Goal: Book appointment/travel/reservation

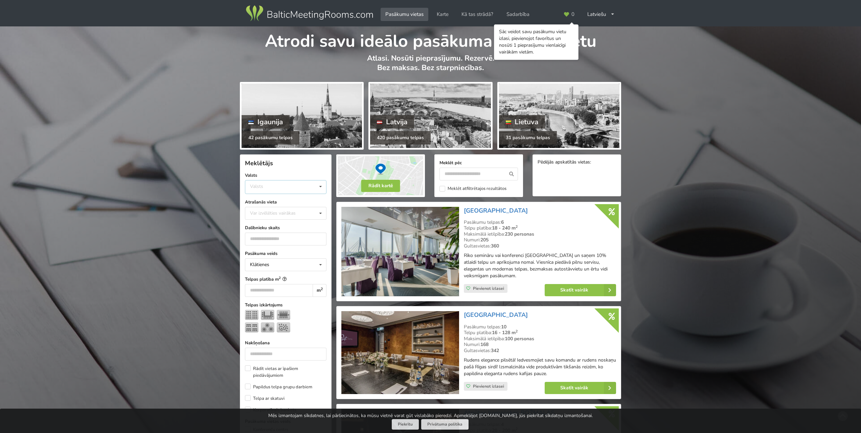
click at [297, 191] on div "Valsts Igaunija Latvija Lietuva" at bounding box center [286, 187] width 82 height 14
click at [283, 211] on div "Latvija" at bounding box center [285, 212] width 81 height 13
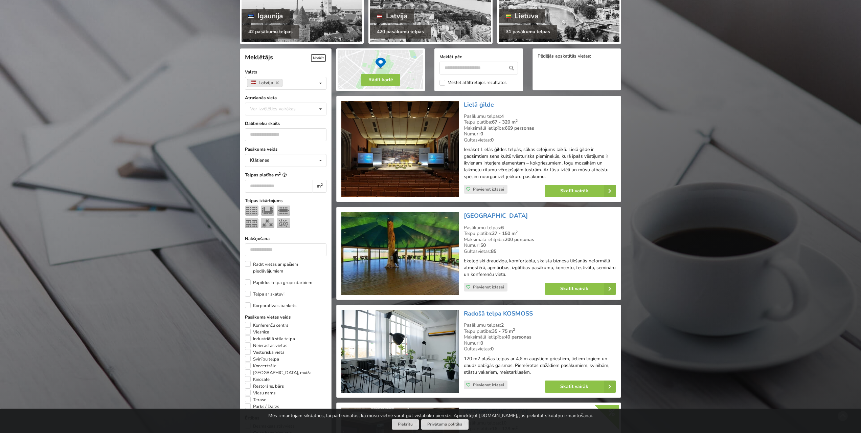
scroll to position [152, 0]
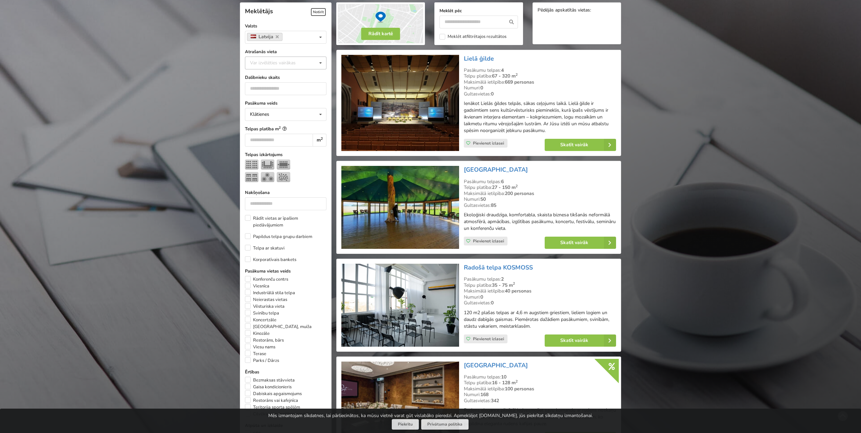
click at [293, 65] on div "Var izvēlēties vairākas" at bounding box center [279, 63] width 63 height 8
click at [276, 86] on div "Vecrīga" at bounding box center [285, 82] width 81 height 13
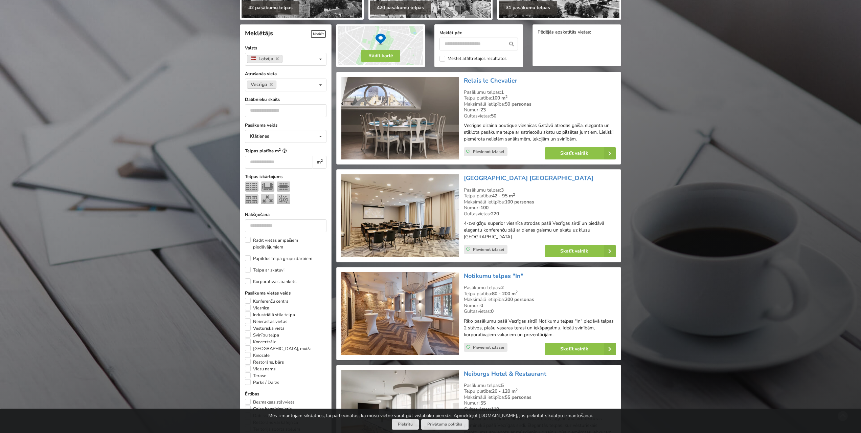
scroll to position [118, 0]
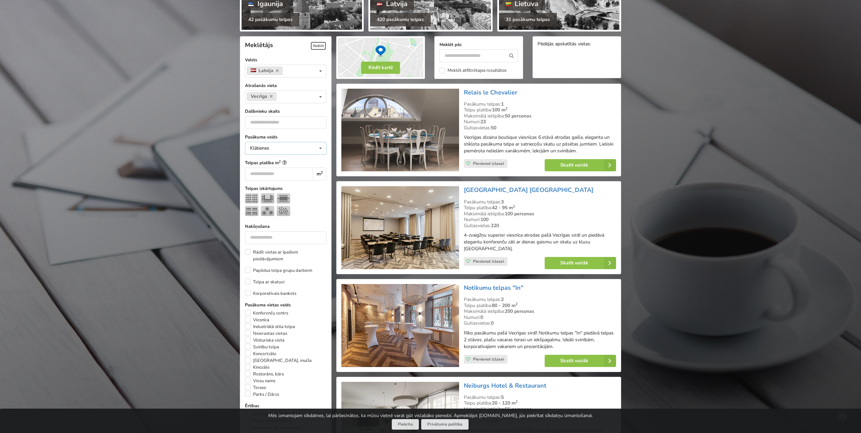
click at [299, 149] on div "Klātienes Klātienes Tiešsaistes Klātienes ar tiešraidi" at bounding box center [286, 148] width 82 height 13
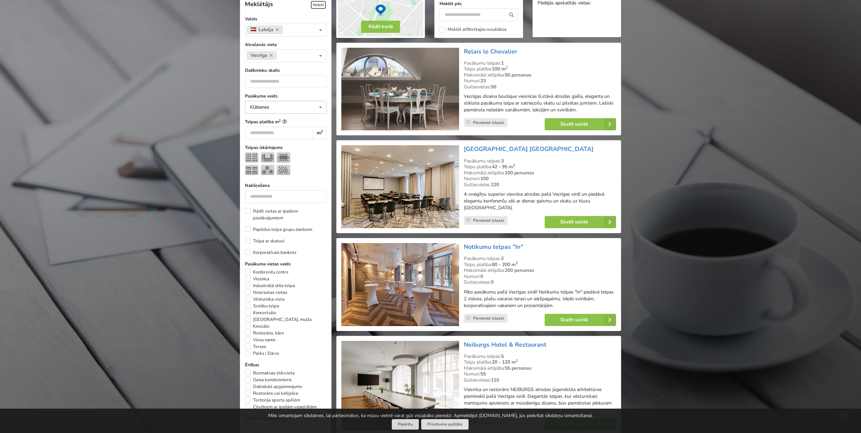
scroll to position [253, 0]
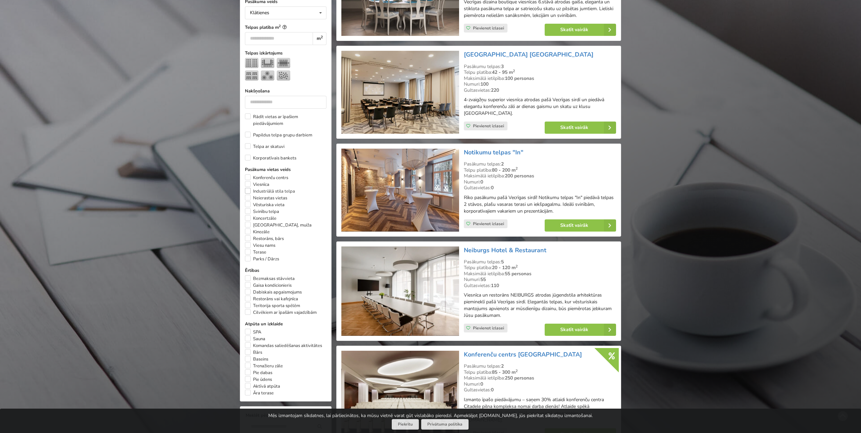
click at [249, 191] on label "Industriālā stila telpa" at bounding box center [270, 191] width 50 height 7
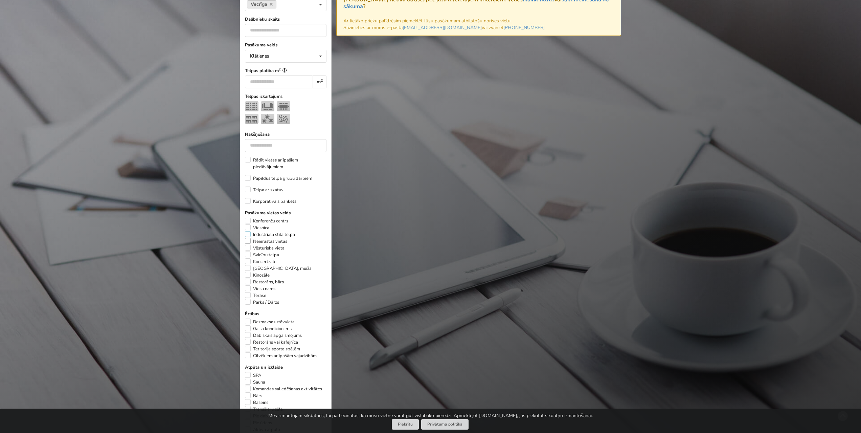
scroll to position [220, 0]
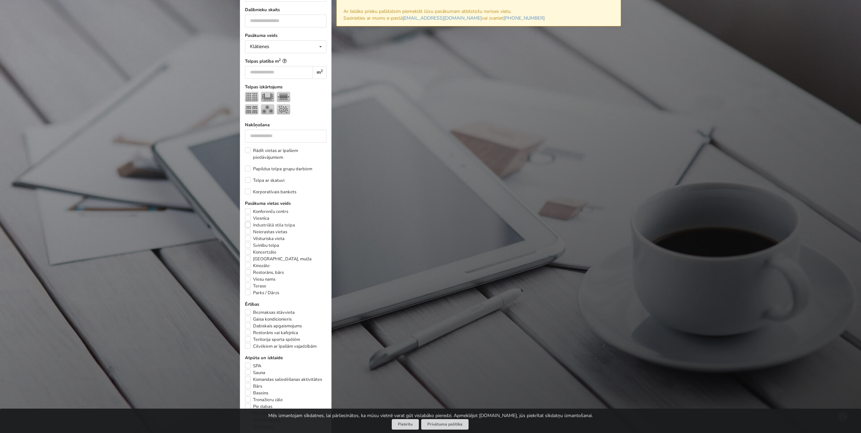
click at [248, 225] on label "Industriālā stila telpa" at bounding box center [270, 225] width 50 height 7
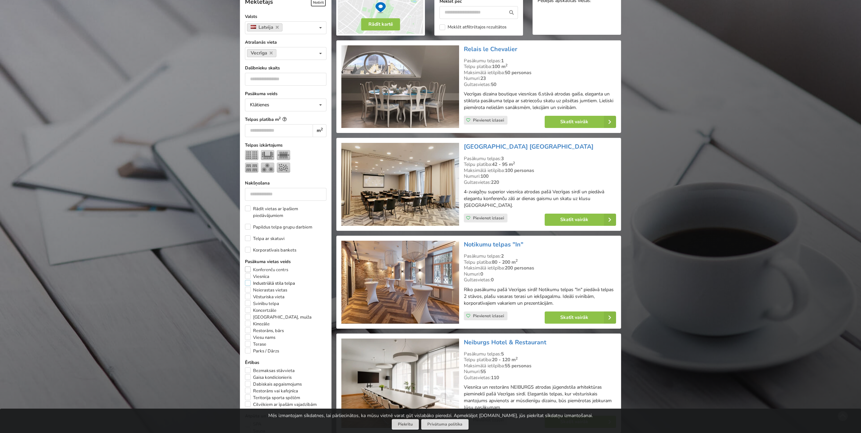
scroll to position [152, 0]
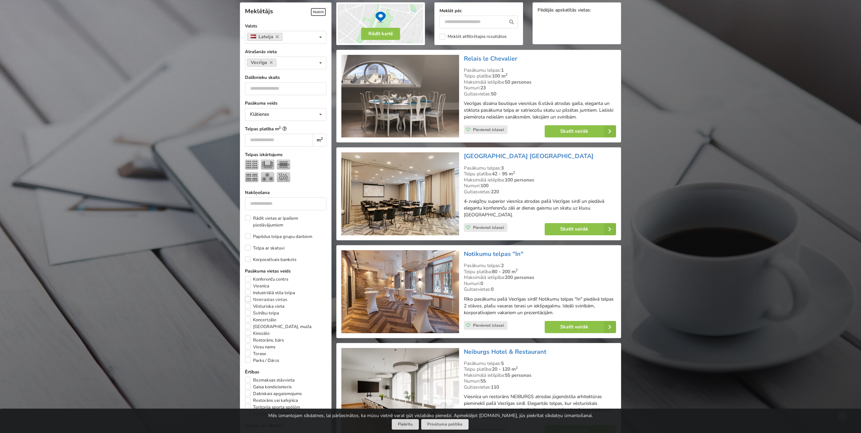
click at [250, 300] on label "Neierastas vietas" at bounding box center [266, 299] width 42 height 7
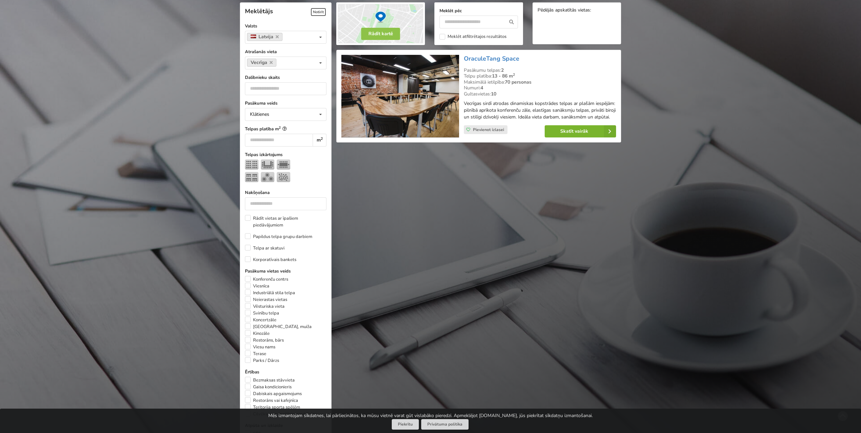
click at [582, 137] on link "Skatīt vairāk" at bounding box center [580, 131] width 71 height 12
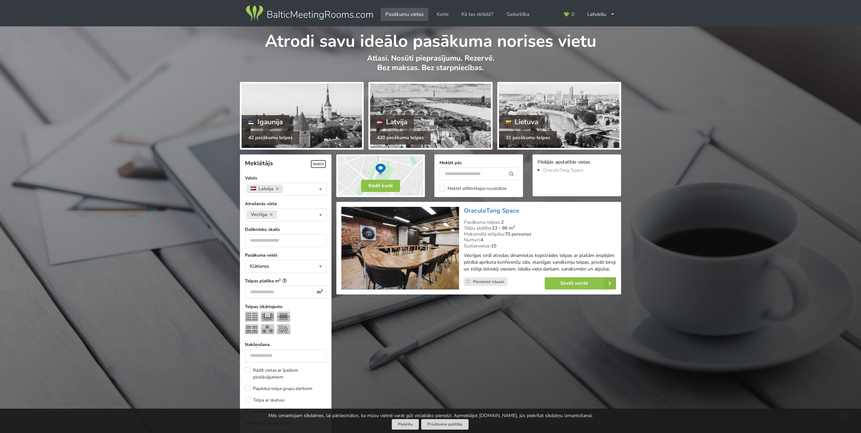
scroll to position [152, 0]
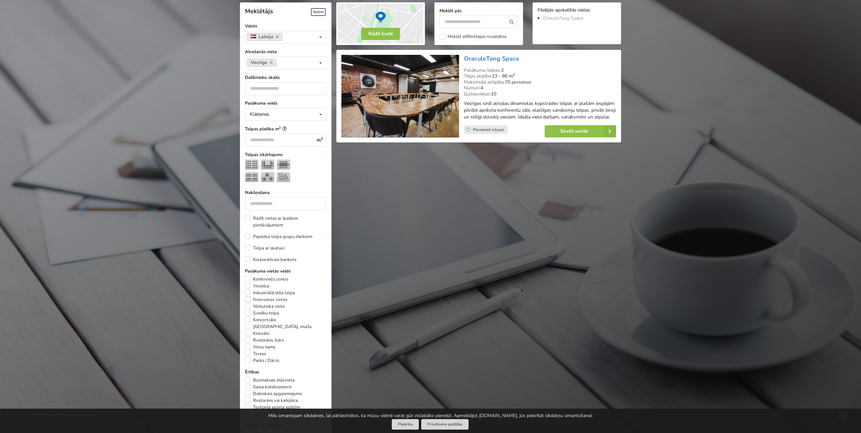
click at [247, 298] on label "Neierastas vietas" at bounding box center [266, 299] width 42 height 7
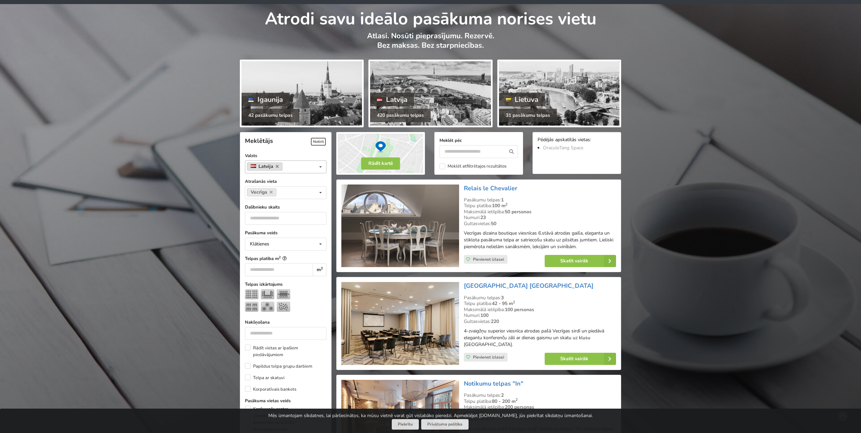
scroll to position [17, 0]
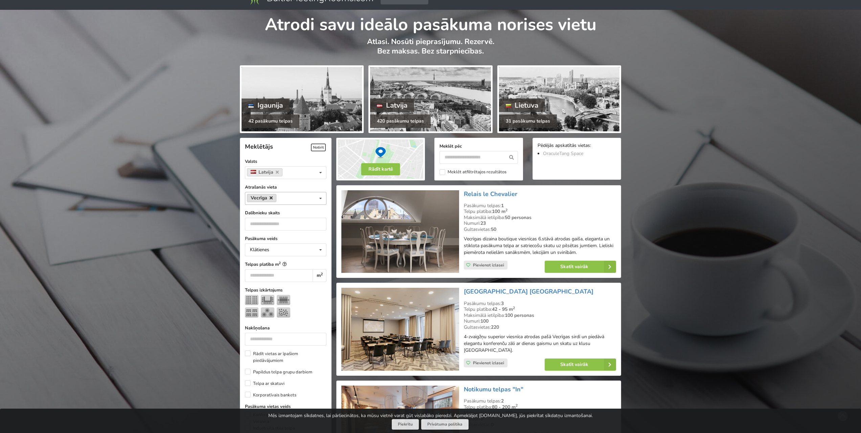
click at [270, 198] on icon at bounding box center [271, 198] width 3 height 4
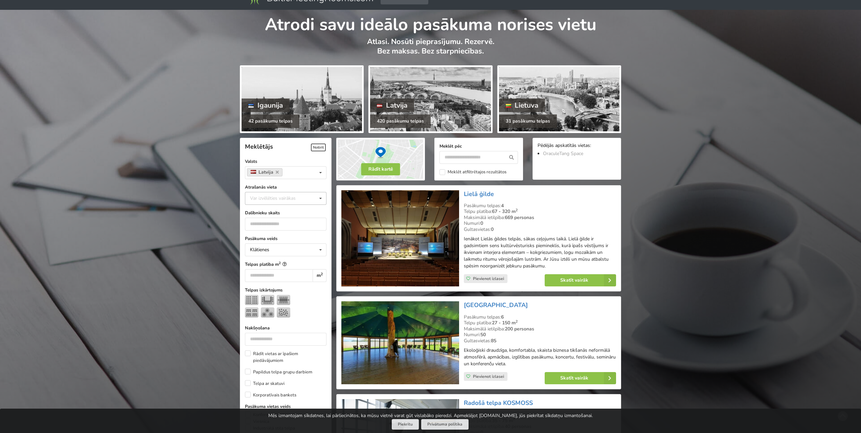
scroll to position [152, 0]
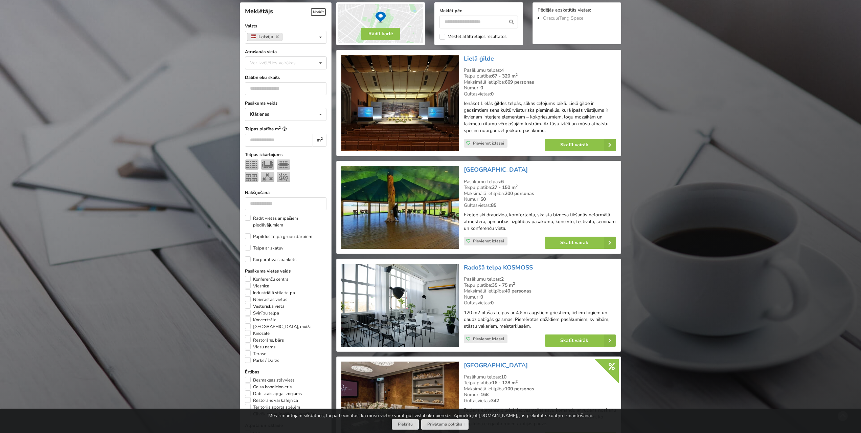
click at [319, 66] on icon at bounding box center [321, 63] width 10 height 13
click at [270, 120] on div "Rīga" at bounding box center [285, 118] width 81 height 13
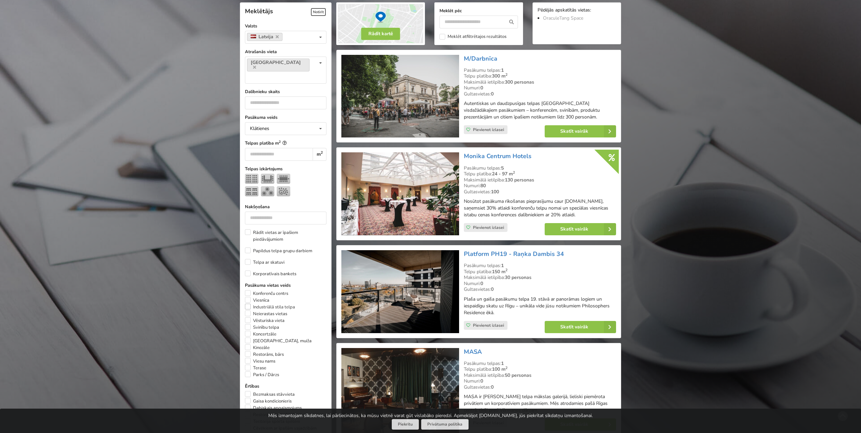
click at [248, 304] on label "Industriālā stila telpa" at bounding box center [270, 307] width 50 height 7
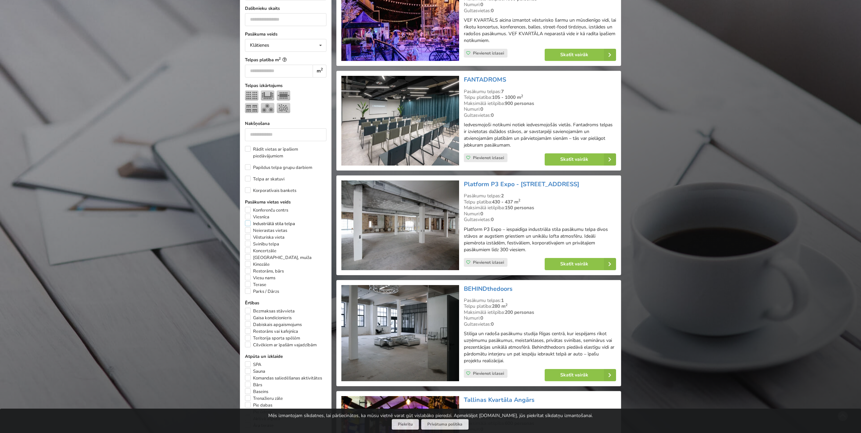
scroll to position [186, 0]
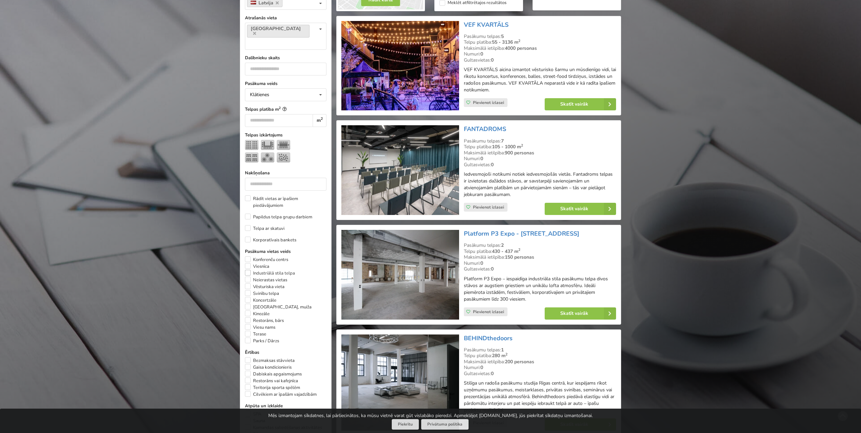
click at [260, 270] on label "Industriālā stila telpa" at bounding box center [270, 273] width 50 height 7
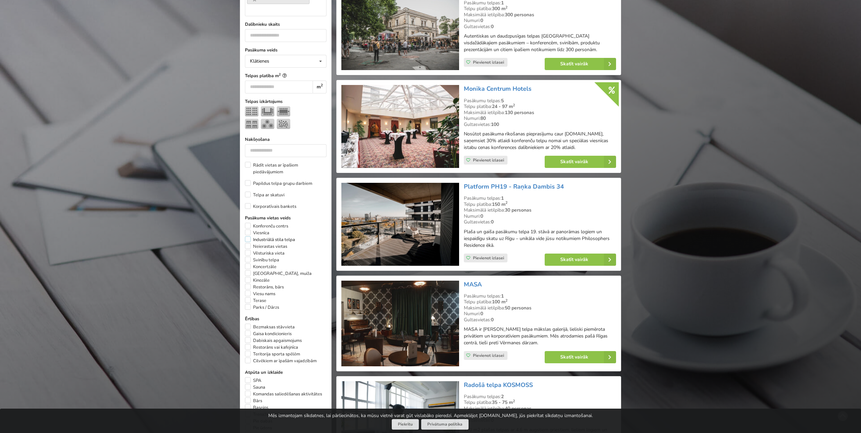
scroll to position [220, 0]
click at [267, 236] on label "Industriālā stila telpa" at bounding box center [270, 239] width 50 height 7
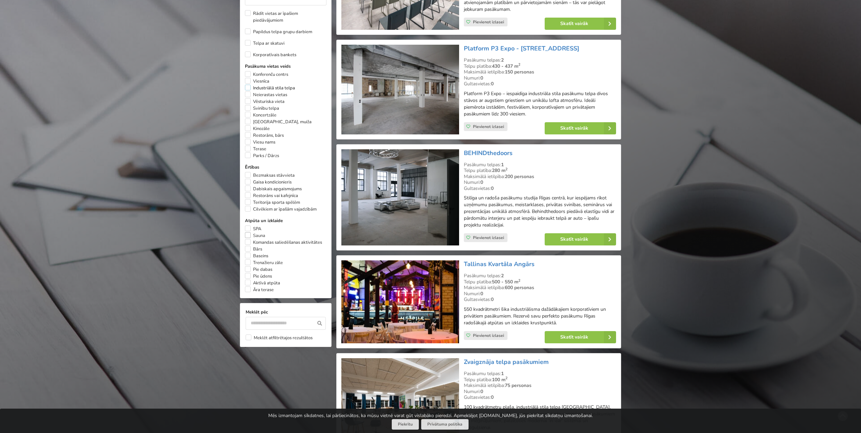
scroll to position [355, 0]
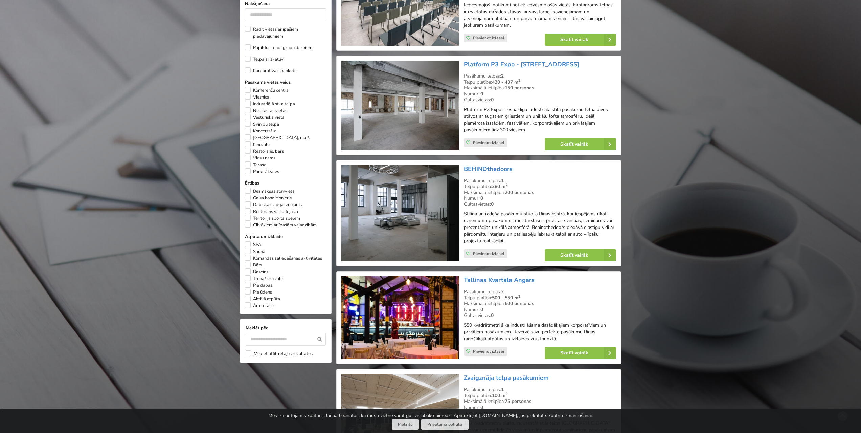
click at [249, 100] on label "Industriālā stila telpa" at bounding box center [270, 103] width 50 height 7
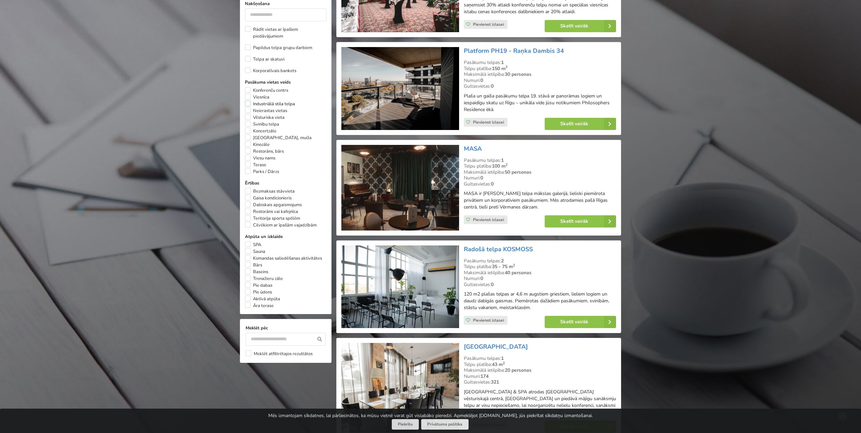
scroll to position [152, 0]
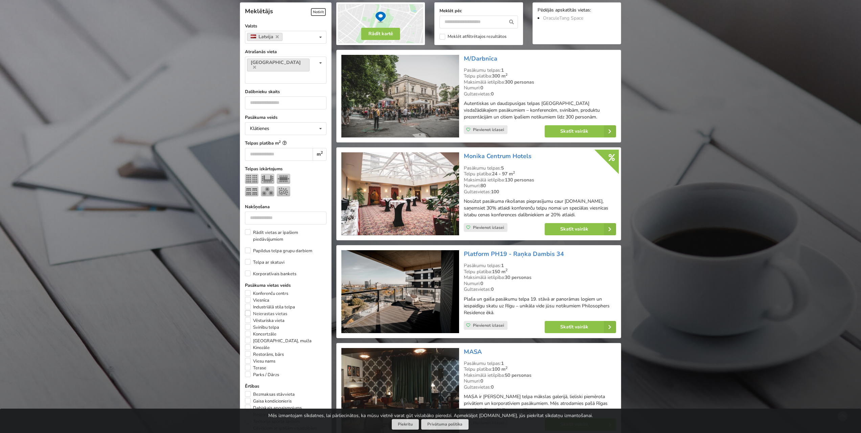
click at [248, 310] on label "Neierastas vietas" at bounding box center [266, 313] width 42 height 7
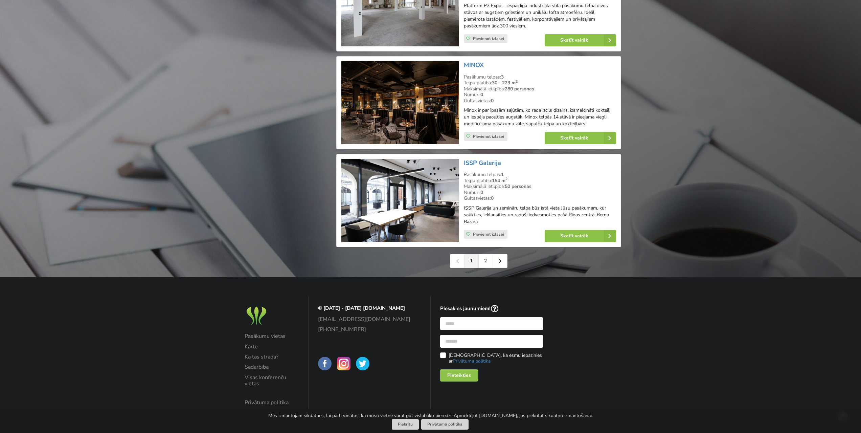
scroll to position [1471, 0]
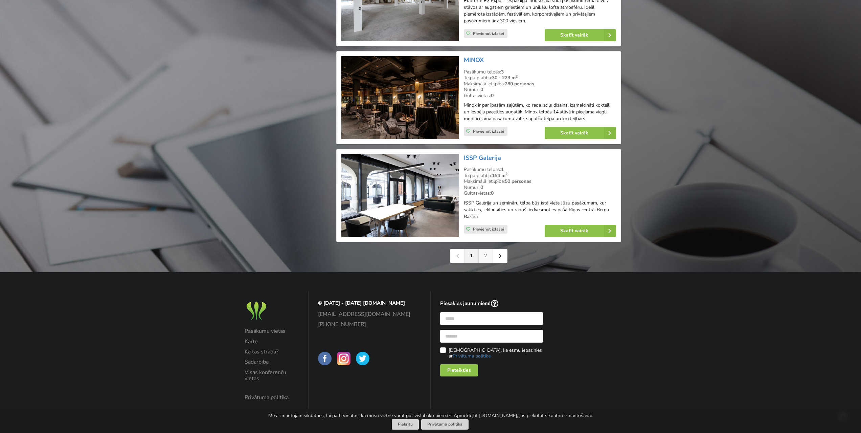
click at [485, 262] on link "2" at bounding box center [486, 256] width 14 height 14
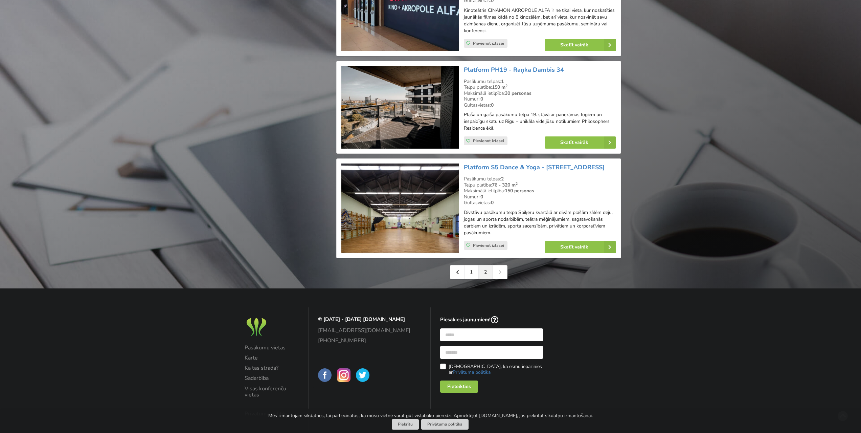
scroll to position [1048, 0]
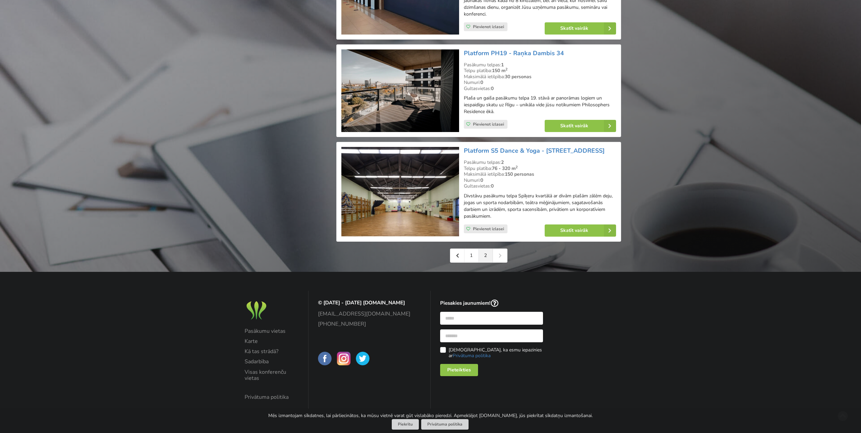
click at [428, 99] on img at bounding box center [399, 90] width 117 height 83
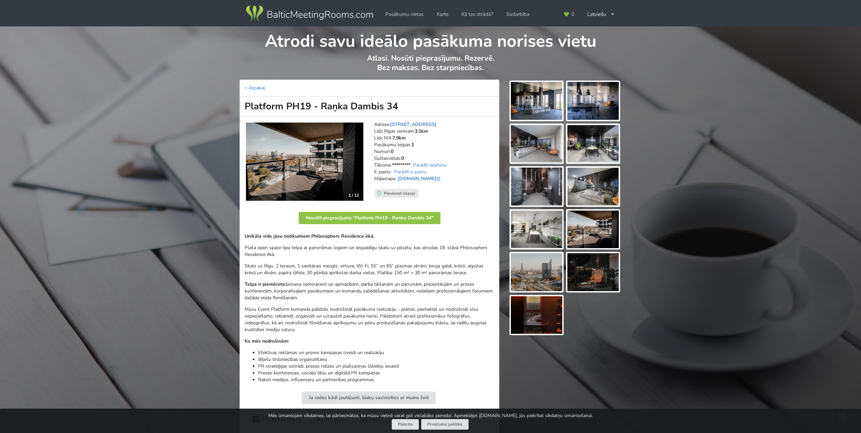
click at [320, 185] on img at bounding box center [304, 161] width 117 height 78
